Goal: Check status: Check status

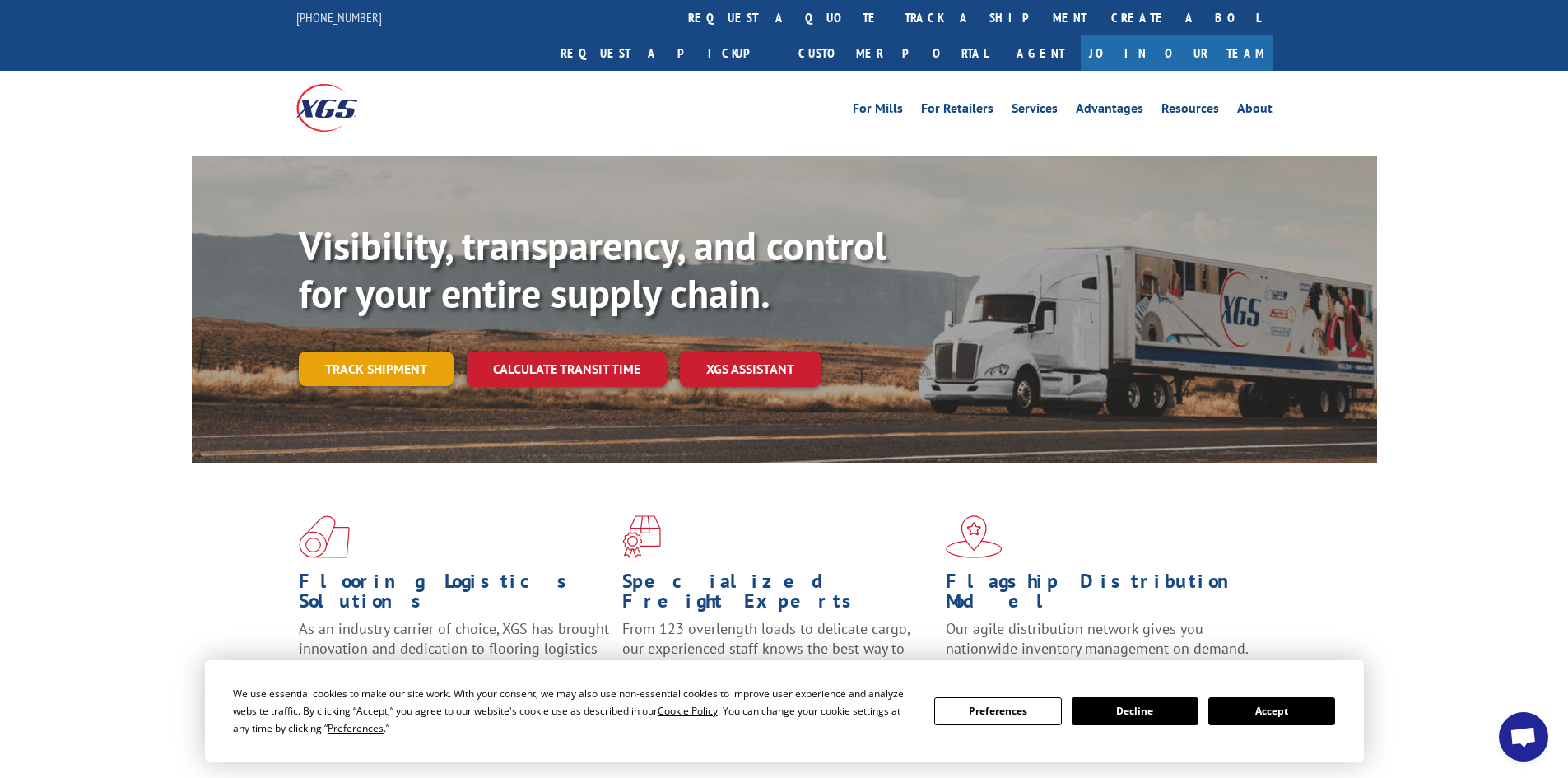
click at [395, 352] on link "Track shipment" at bounding box center [376, 369] width 155 height 34
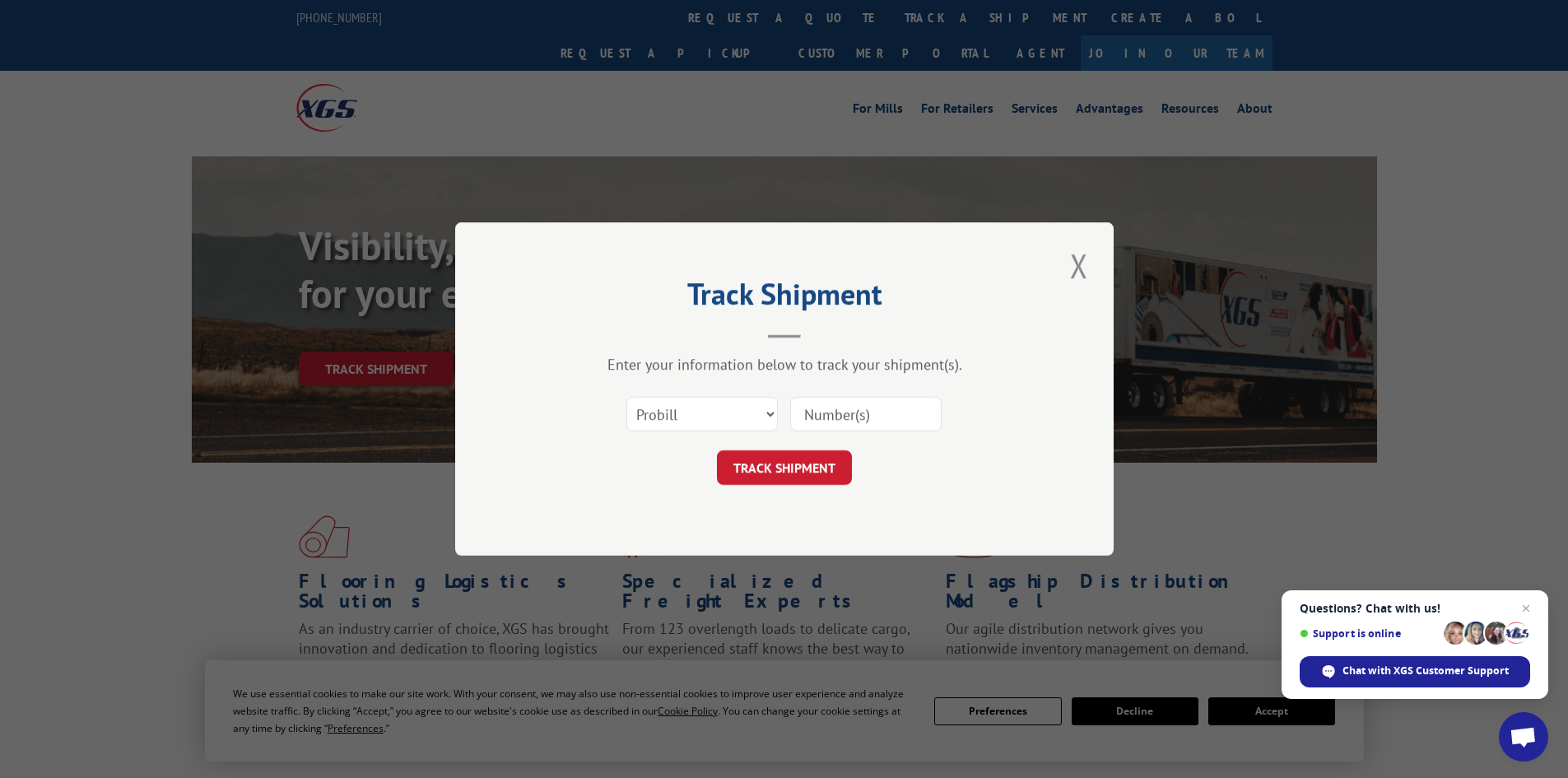
click at [834, 410] on input at bounding box center [865, 413] width 151 height 34
paste input "342787264"
type input "342787264"
click at [808, 465] on button "TRACK SHIPMENT" at bounding box center [784, 467] width 135 height 34
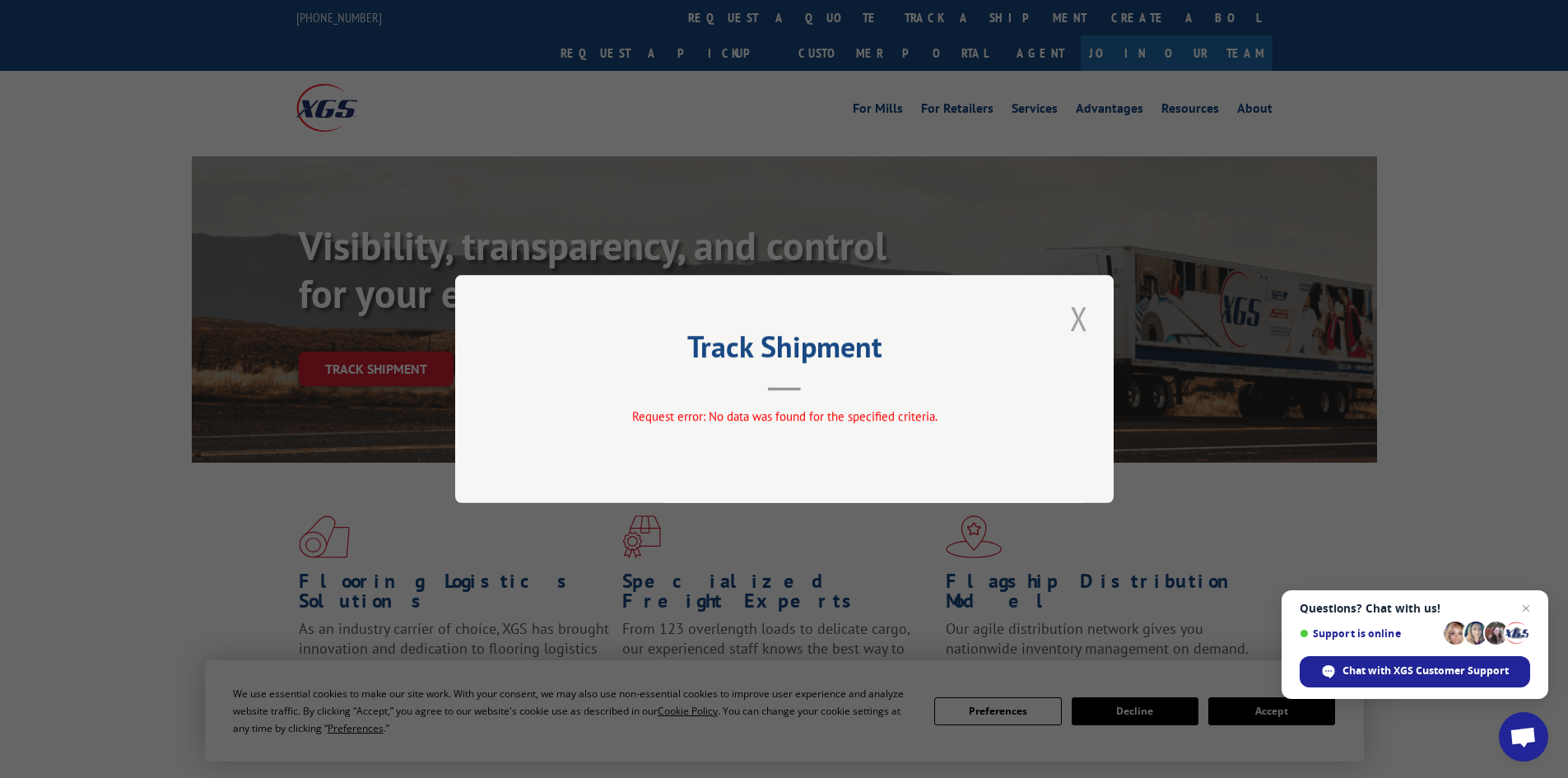
click at [1086, 323] on button "Close modal" at bounding box center [1078, 318] width 28 height 45
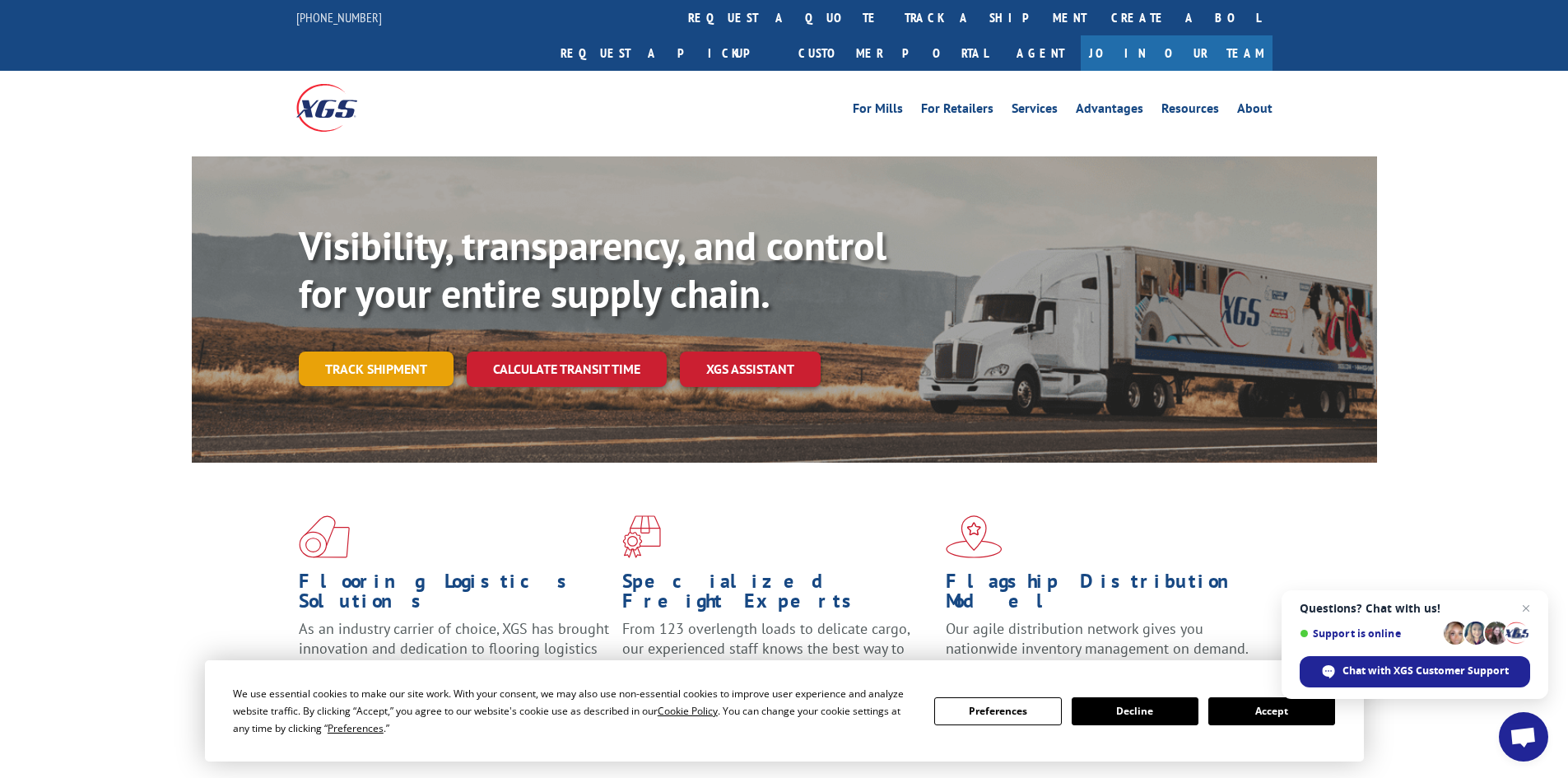
click at [416, 352] on link "Track shipment" at bounding box center [376, 369] width 155 height 34
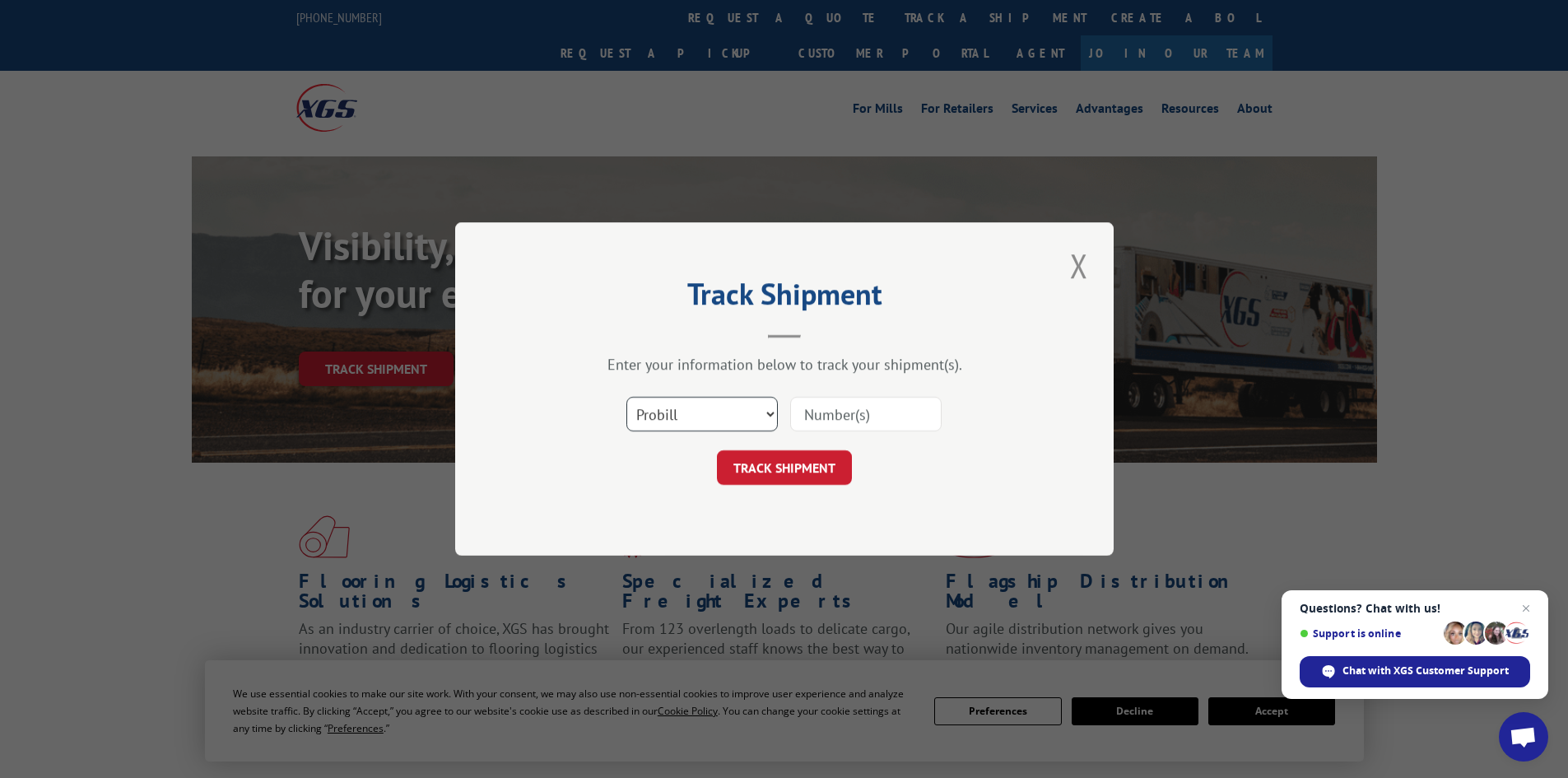
click at [708, 407] on select "Select category... Probill BOL PO" at bounding box center [702, 413] width 151 height 34
select select "bol"
click at [627, 396] on select "Select category... Probill BOL PO" at bounding box center [702, 413] width 151 height 34
click at [825, 401] on input at bounding box center [865, 413] width 151 height 34
paste input "342787264"
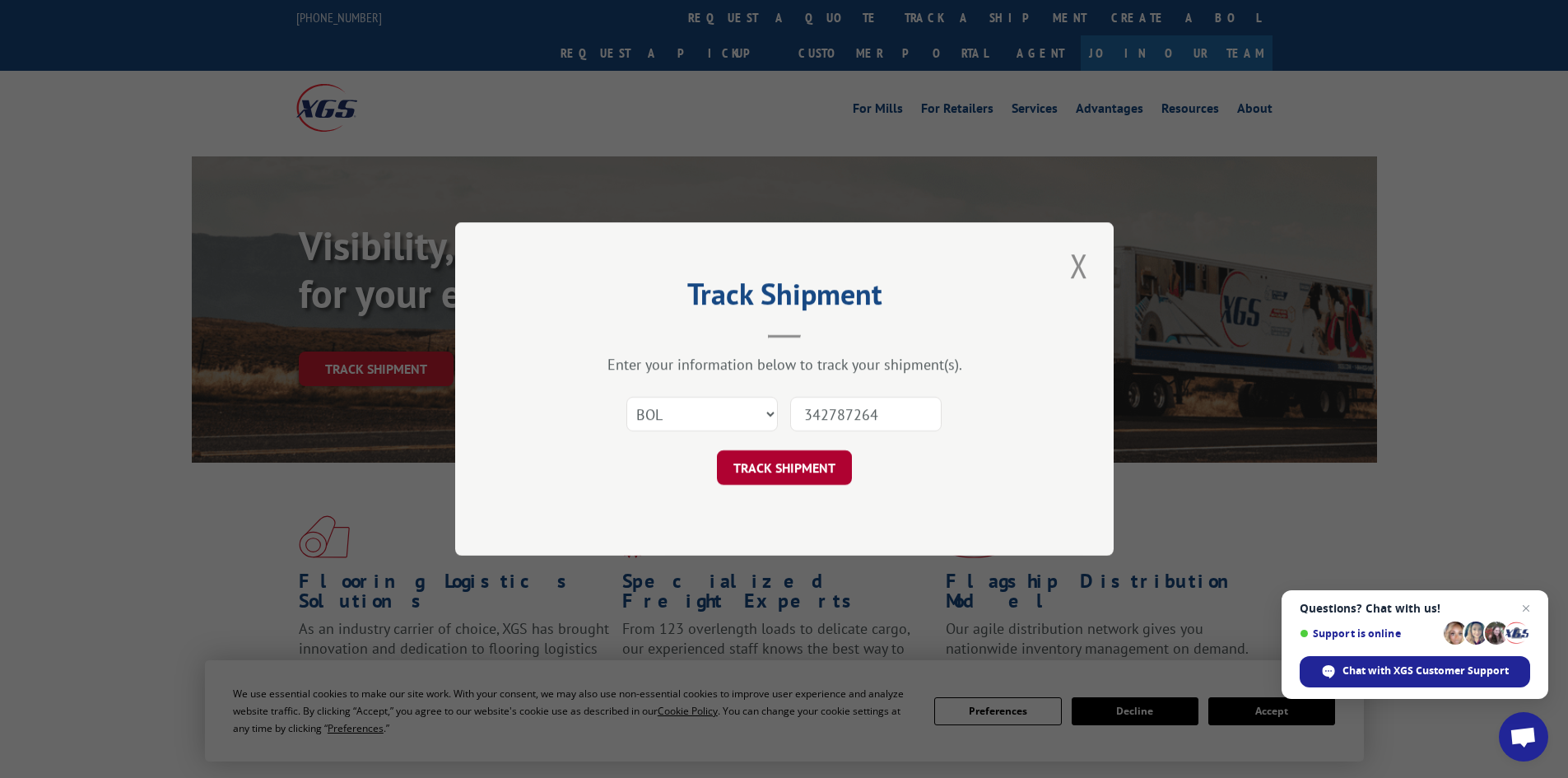
type input "342787264"
click at [811, 466] on button "TRACK SHIPMENT" at bounding box center [784, 467] width 135 height 34
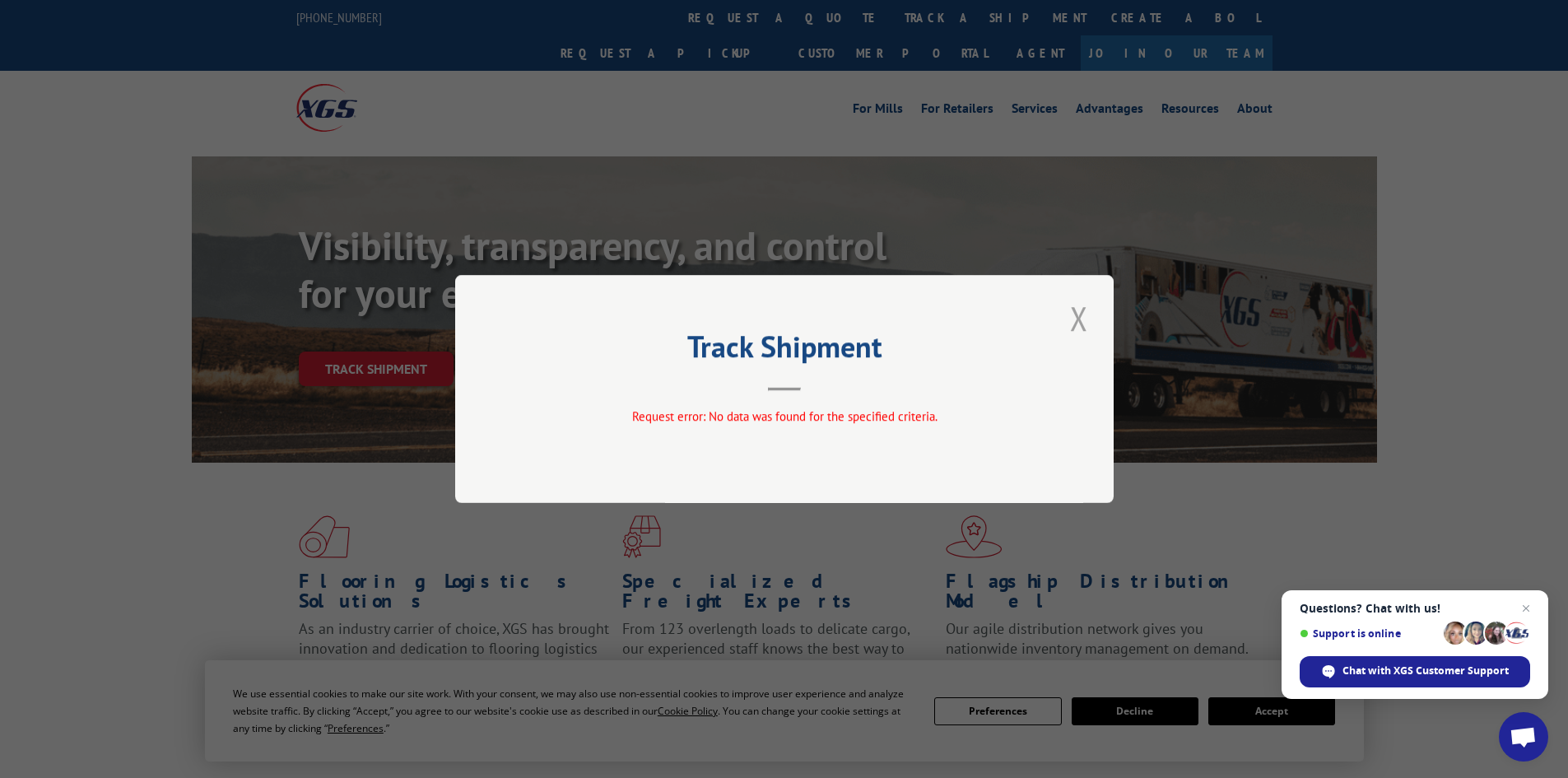
click at [1077, 324] on button "Close modal" at bounding box center [1078, 318] width 28 height 45
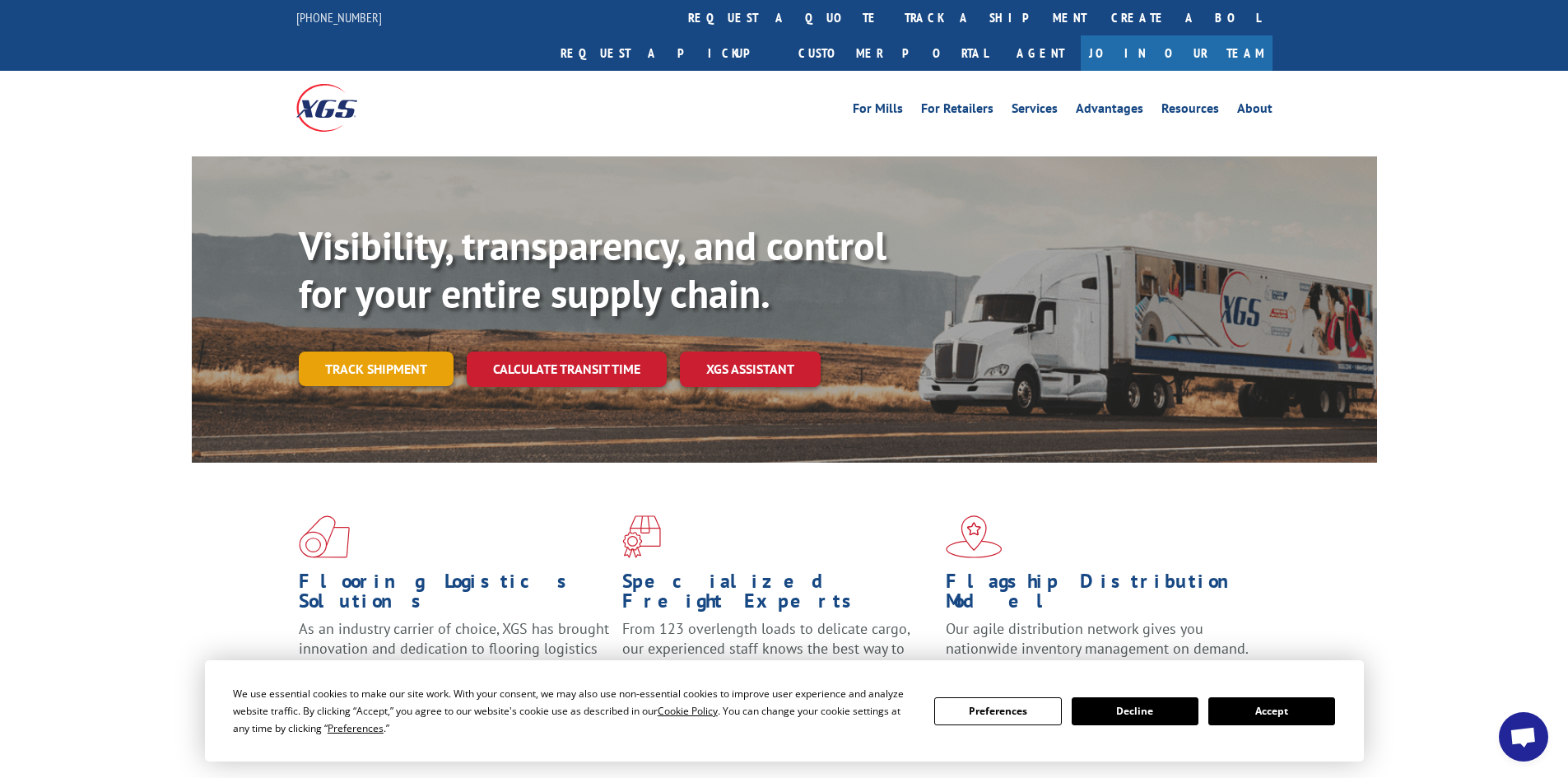
click at [421, 352] on link "Track shipment" at bounding box center [376, 369] width 155 height 34
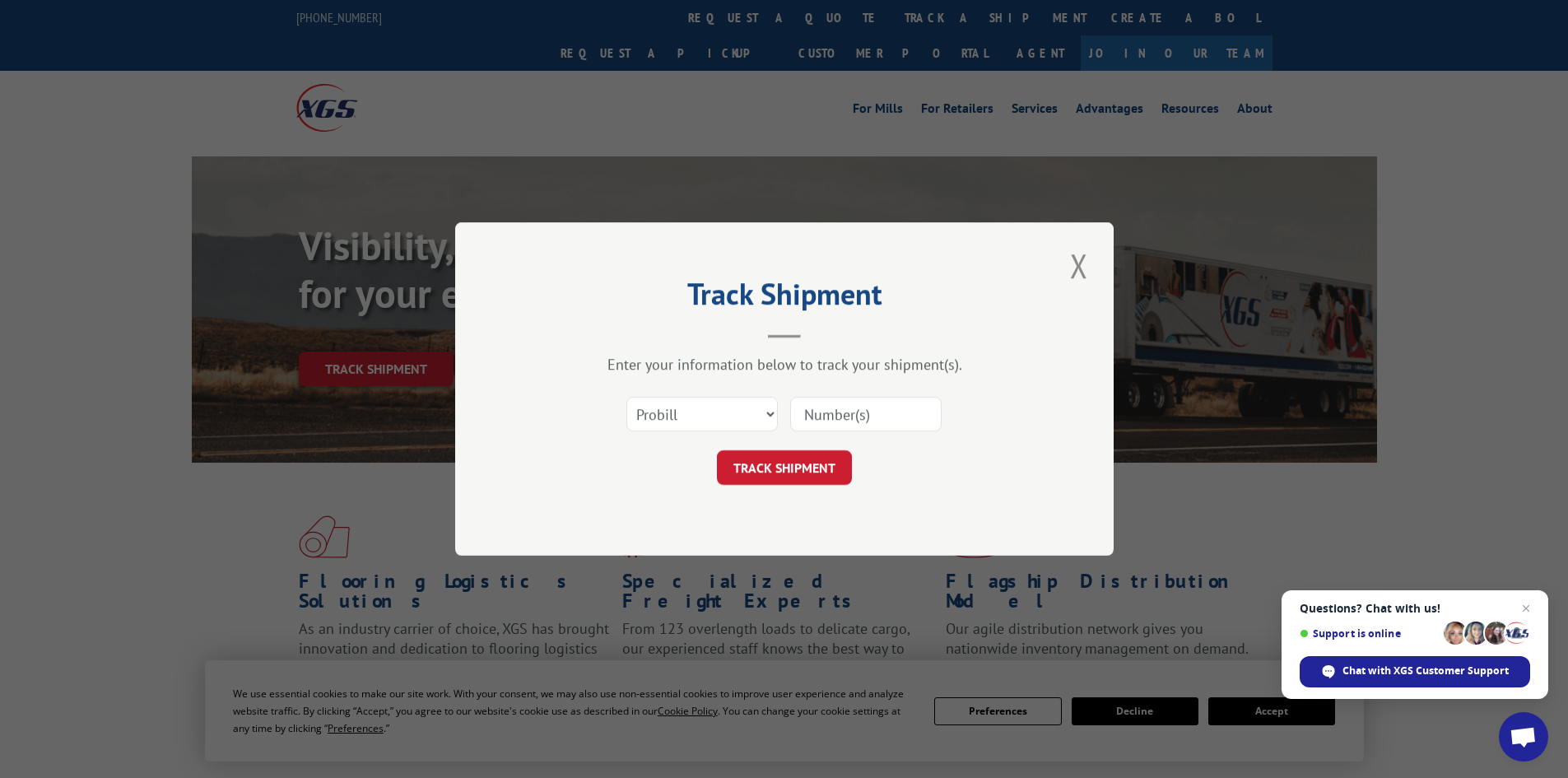
click at [870, 415] on input at bounding box center [865, 413] width 151 height 34
drag, startPoint x: 841, startPoint y: 426, endPoint x: 801, endPoint y: 419, distance: 40.6
click at [801, 419] on input at bounding box center [865, 413] width 151 height 34
paste input "342787264"
type input "342787264"
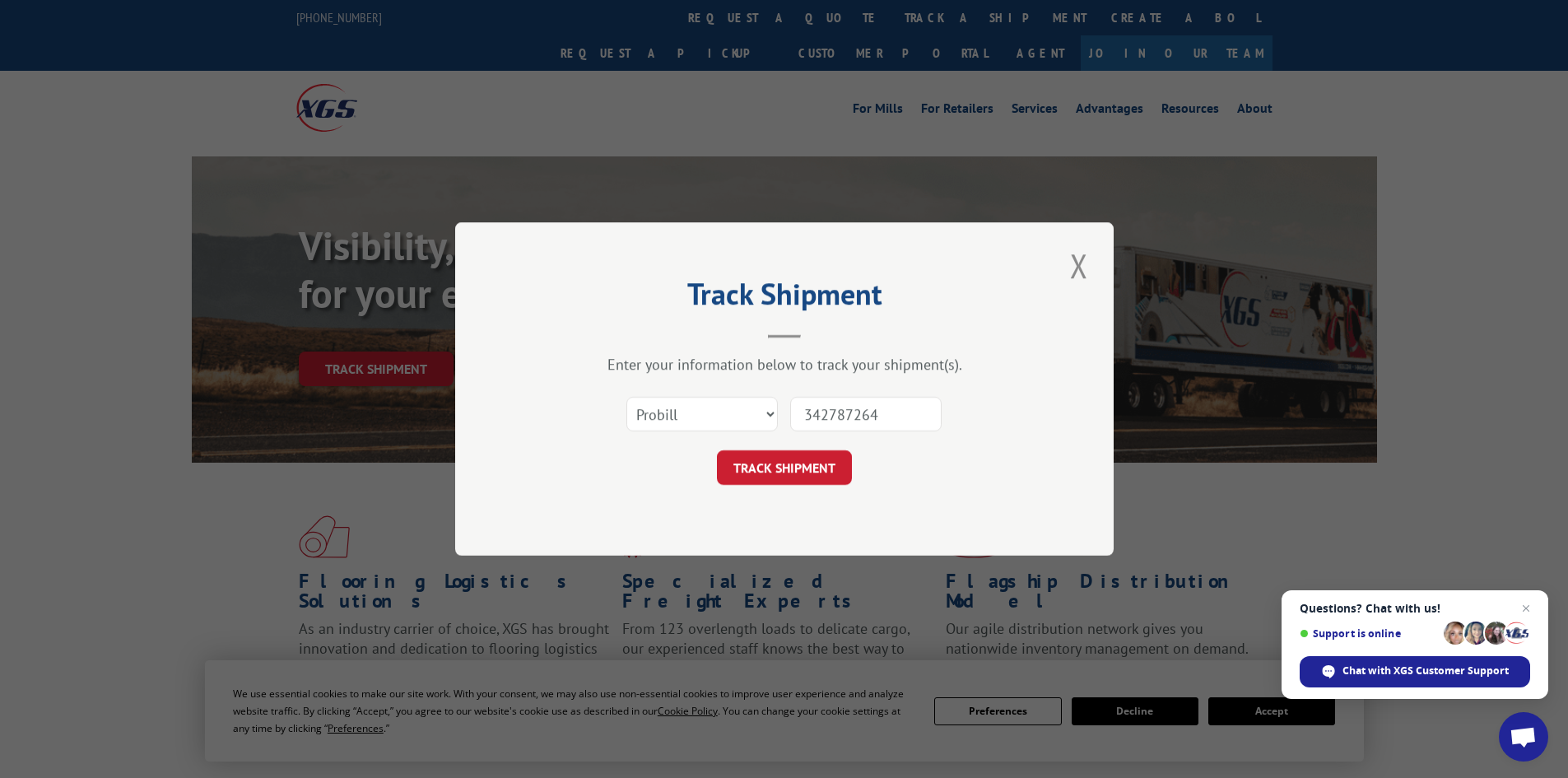
click at [818, 488] on div "Track Shipment Enter your information below to track your shipment(s). Select c…" at bounding box center [784, 389] width 658 height 333
click at [826, 463] on button "TRACK SHIPMENT" at bounding box center [784, 467] width 135 height 34
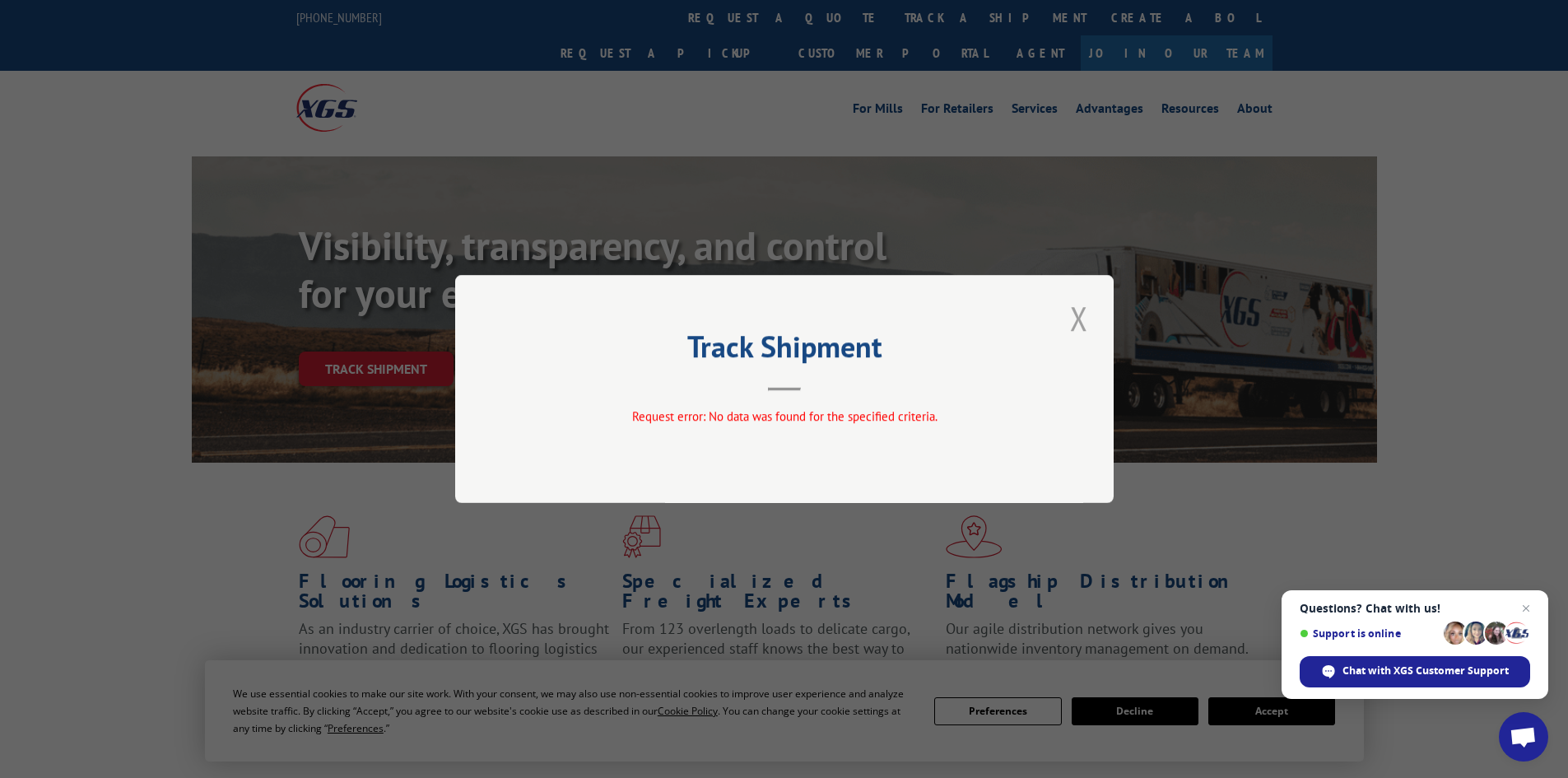
click at [1080, 318] on button "Close modal" at bounding box center [1078, 318] width 28 height 45
